Goal: Task Accomplishment & Management: Use online tool/utility

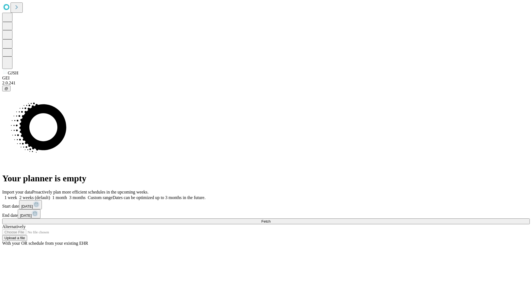
click at [270, 219] on span "Fetch" at bounding box center [265, 221] width 9 height 4
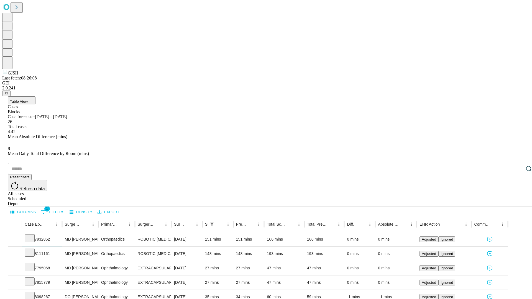
click at [32, 235] on icon at bounding box center [30, 238] width 6 height 6
